Goal: Check status: Check status

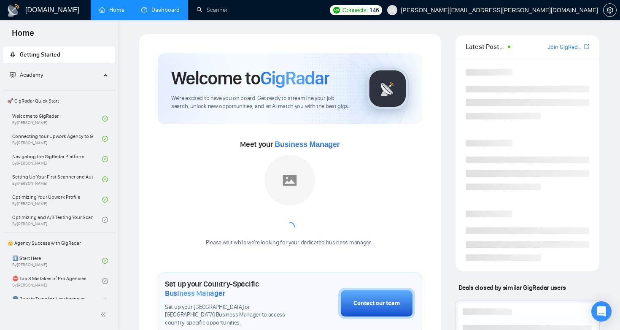
click at [152, 6] on link "Dashboard" at bounding box center [160, 9] width 38 height 7
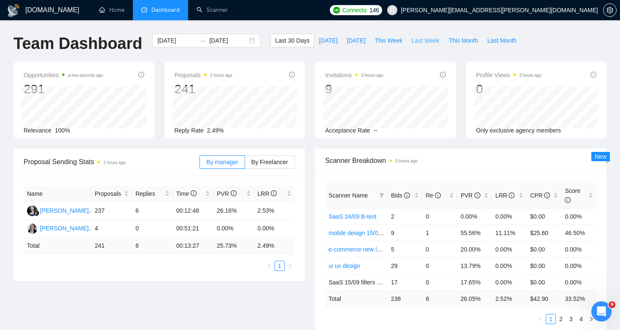
click at [423, 41] on span "Last Week" at bounding box center [426, 40] width 28 height 9
type input "[DATE]"
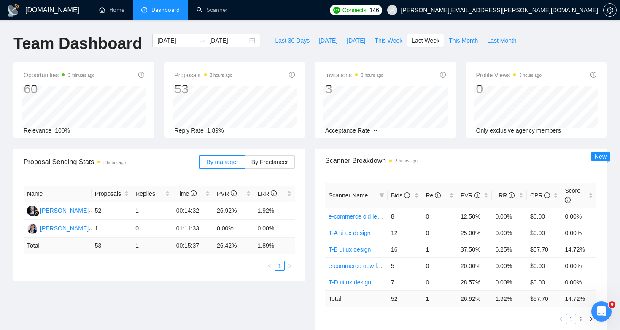
click at [32, 8] on h1 "[DOMAIN_NAME]" at bounding box center [52, 10] width 54 height 20
